Goal: Find specific page/section: Find specific page/section

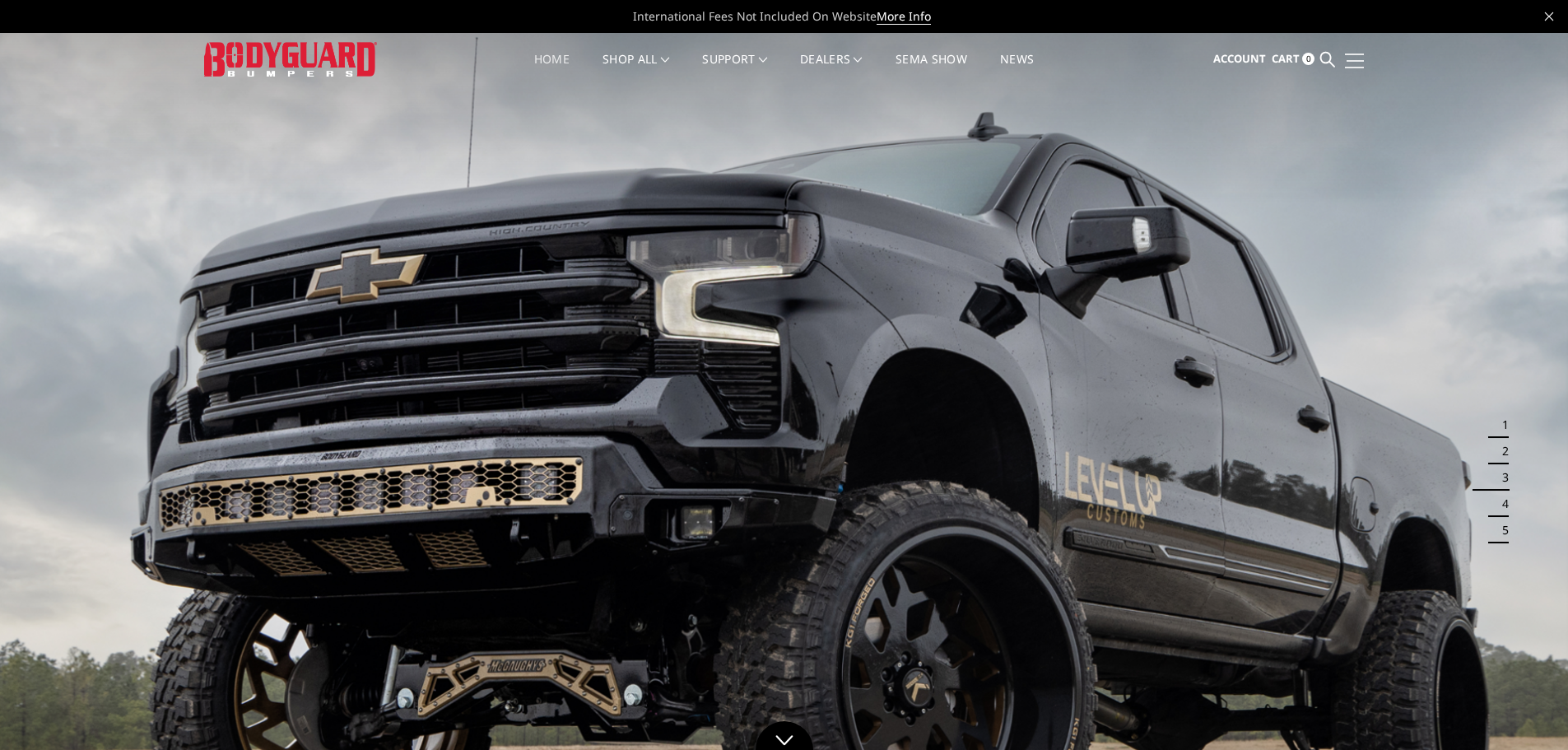
click at [1360, 58] on link at bounding box center [1352, 60] width 23 height 17
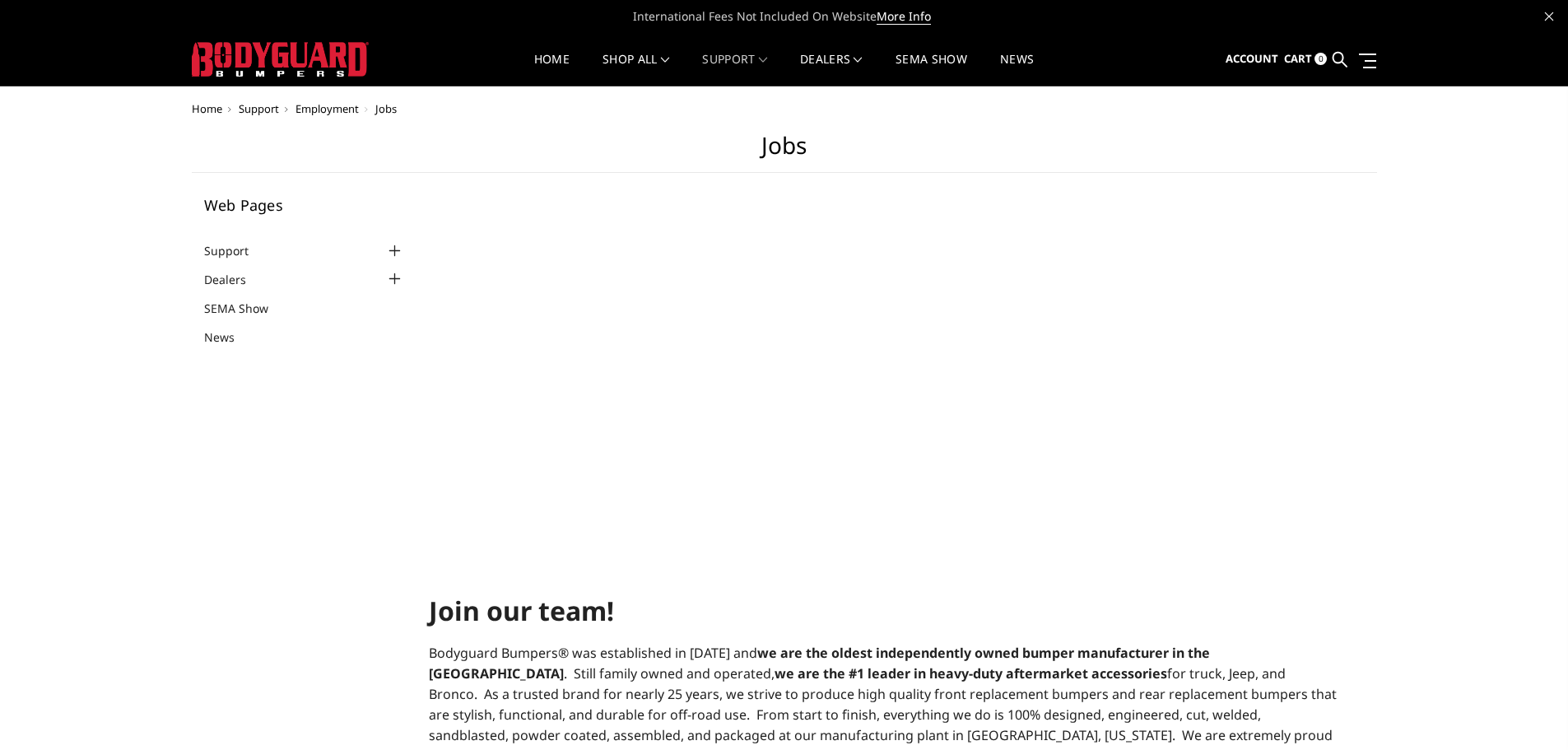
select select "US"
